Goal: Transaction & Acquisition: Purchase product/service

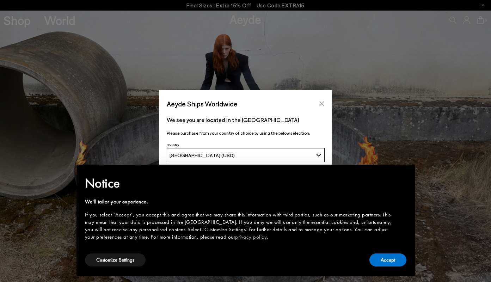
click at [320, 102] on icon "Close" at bounding box center [321, 103] width 5 height 5
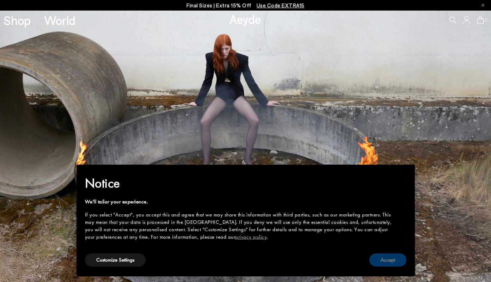
click at [395, 260] on button "Accept" at bounding box center [387, 259] width 37 height 13
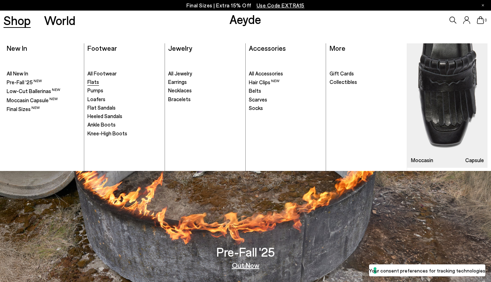
click at [92, 82] on span "Flats" at bounding box center [93, 82] width 12 height 6
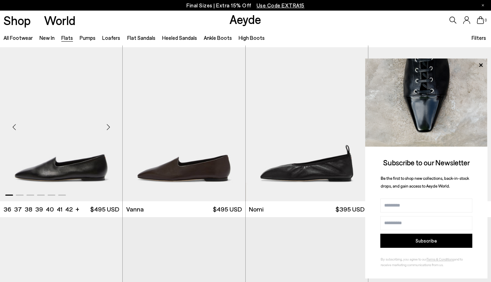
scroll to position [168, 0]
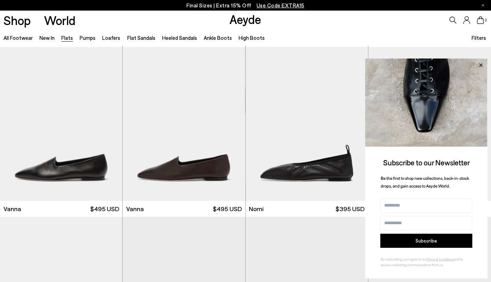
click at [481, 63] on icon at bounding box center [480, 65] width 9 height 9
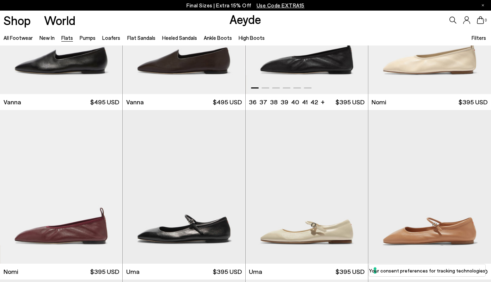
scroll to position [286, 0]
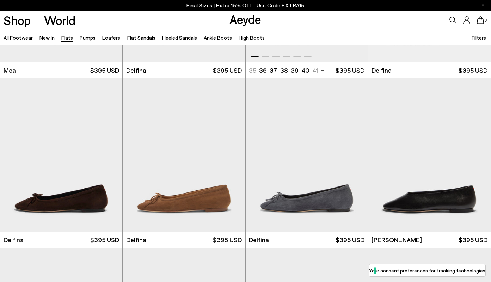
scroll to position [1338, 0]
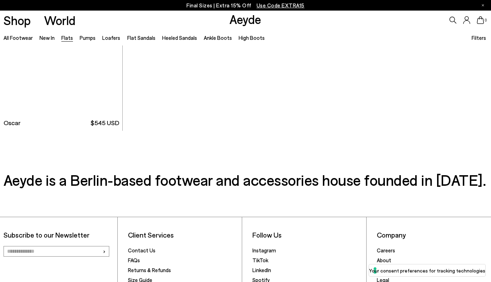
scroll to position [3651, 0]
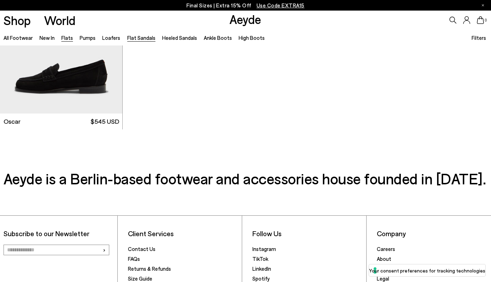
click at [144, 38] on link "Flat Sandals" at bounding box center [141, 38] width 28 height 6
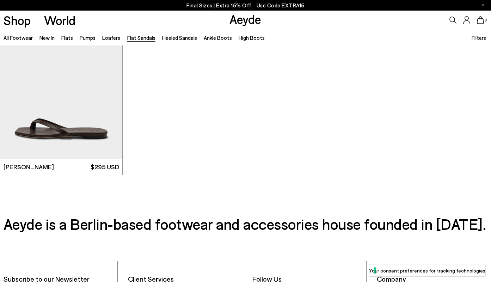
scroll to position [1062, 0]
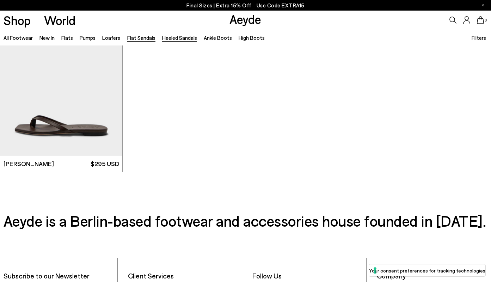
click at [174, 37] on link "Heeled Sandals" at bounding box center [179, 38] width 35 height 6
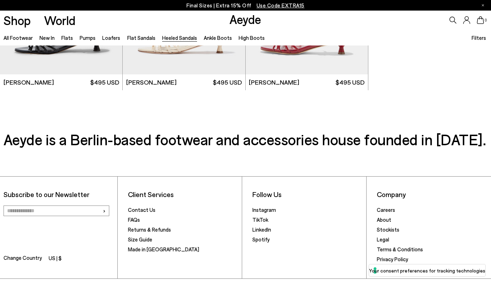
scroll to position [1675, 0]
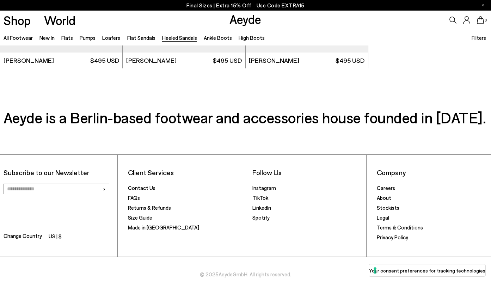
click at [211, 4] on p "Final Sizes | Extra 15% Off Use Code EXTRA15" at bounding box center [245, 5] width 118 height 9
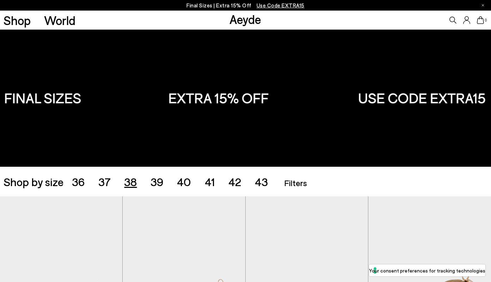
click at [129, 183] on span "38" at bounding box center [130, 181] width 13 height 13
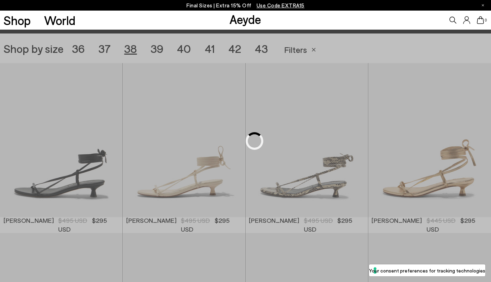
scroll to position [137, 0]
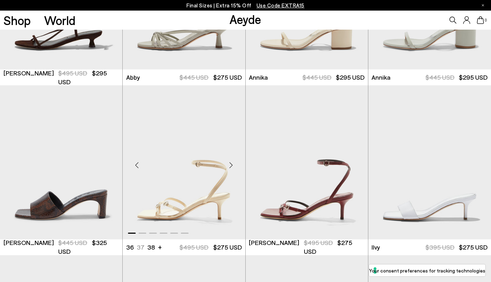
scroll to position [462, 0]
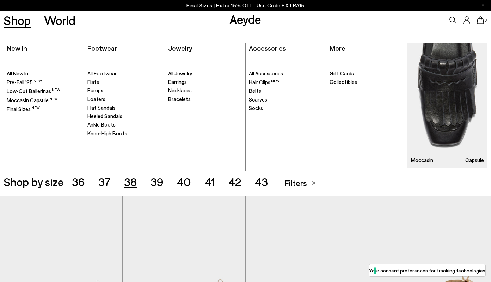
click at [102, 121] on span "Ankle Boots" at bounding box center [101, 124] width 28 height 6
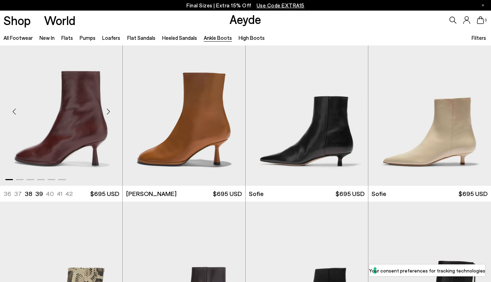
scroll to position [524, 0]
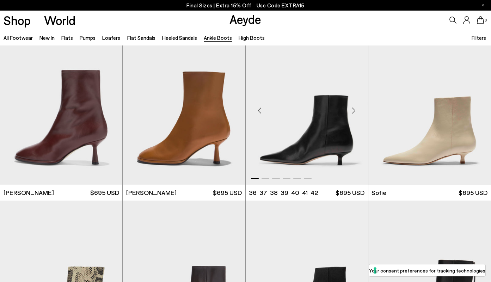
click at [355, 110] on div "Next slide" at bounding box center [353, 110] width 21 height 21
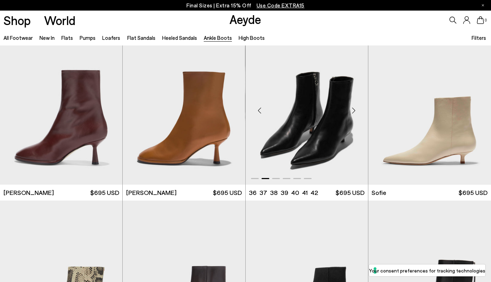
click at [355, 110] on div "Next slide" at bounding box center [353, 110] width 21 height 21
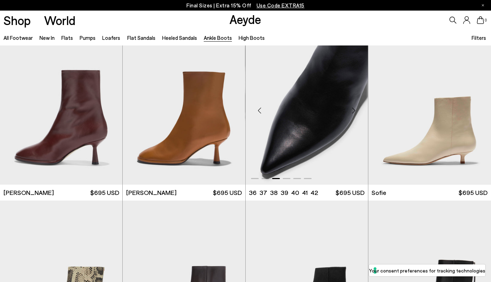
click at [355, 110] on div "Next slide" at bounding box center [353, 110] width 21 height 21
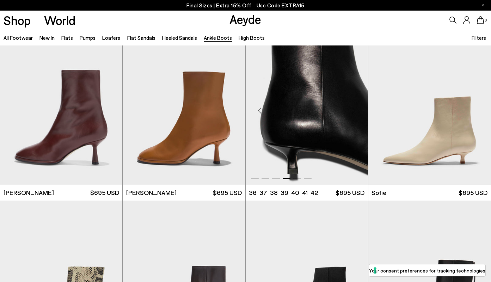
click at [355, 110] on div "Next slide" at bounding box center [353, 110] width 21 height 21
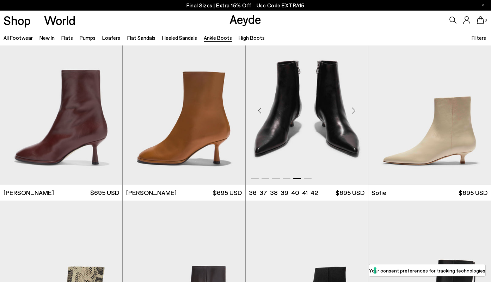
click at [355, 110] on div "Next slide" at bounding box center [353, 110] width 21 height 21
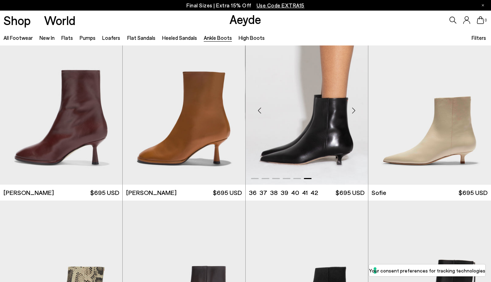
click at [355, 110] on div "Next slide" at bounding box center [353, 110] width 21 height 21
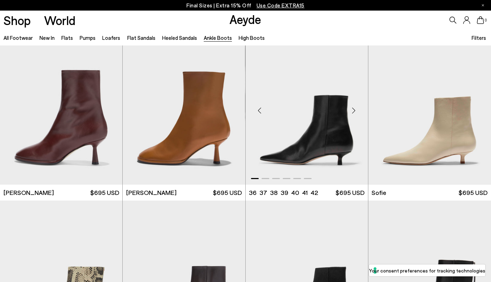
click at [355, 110] on div "Next slide" at bounding box center [353, 110] width 21 height 21
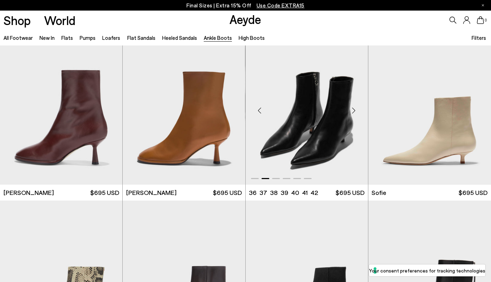
click at [355, 110] on div "Next slide" at bounding box center [353, 110] width 21 height 21
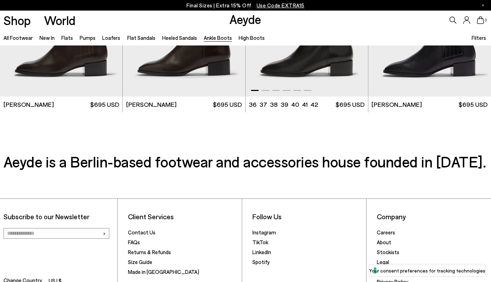
scroll to position [1461, 0]
